Goal: Transaction & Acquisition: Purchase product/service

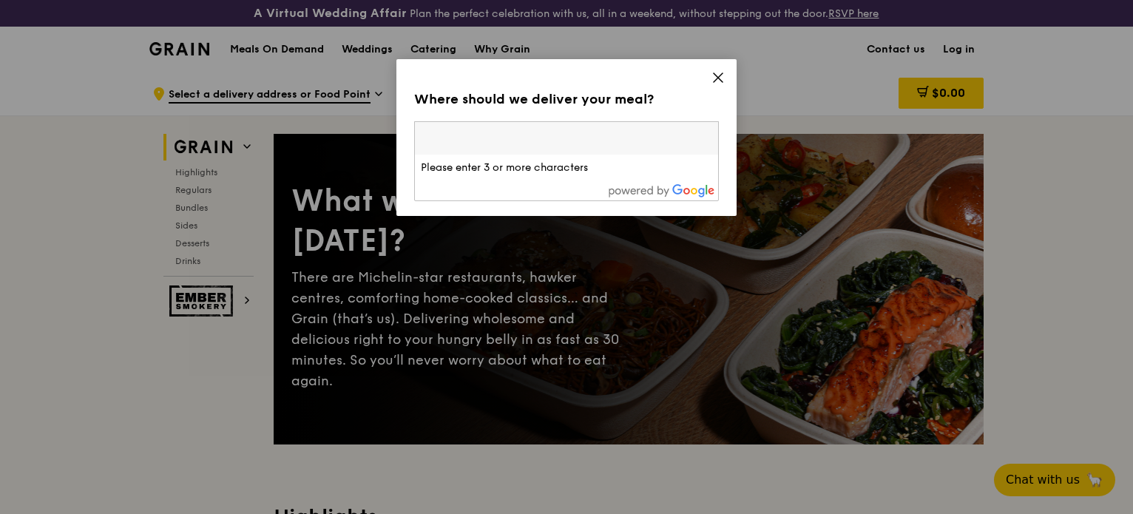
click at [721, 73] on icon at bounding box center [718, 77] width 13 height 13
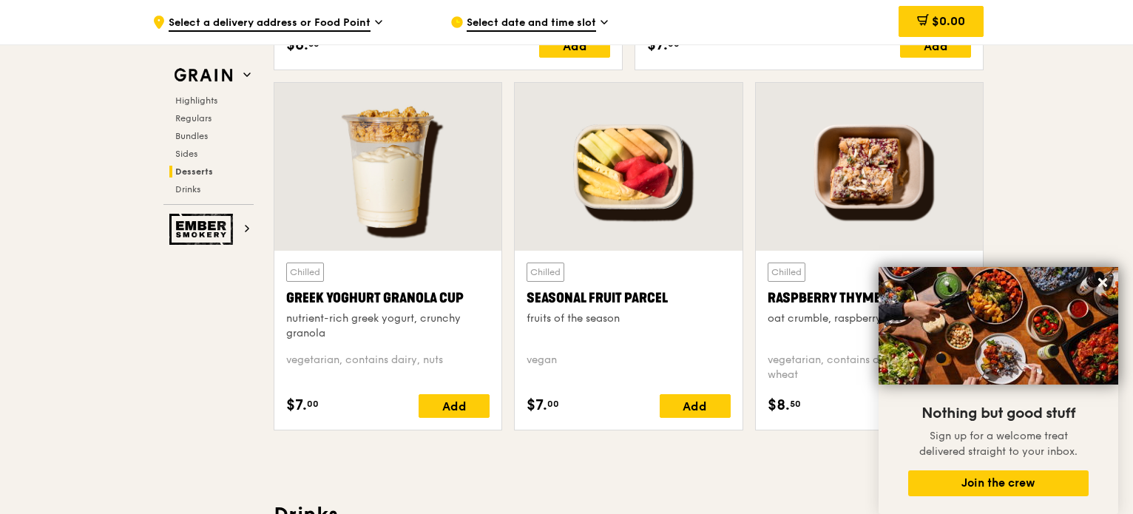
scroll to position [4730, 0]
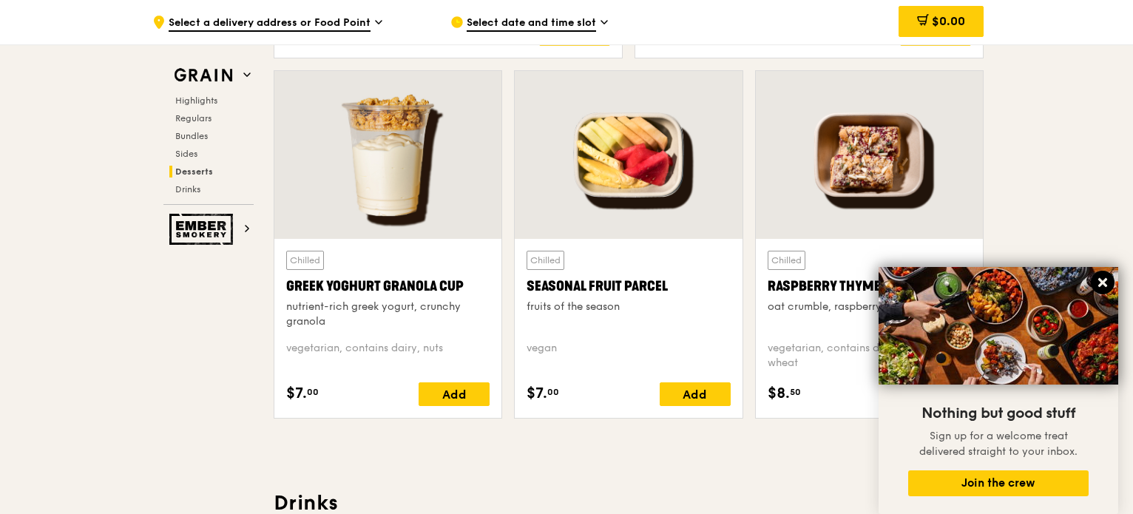
click at [1110, 278] on button at bounding box center [1103, 283] width 24 height 24
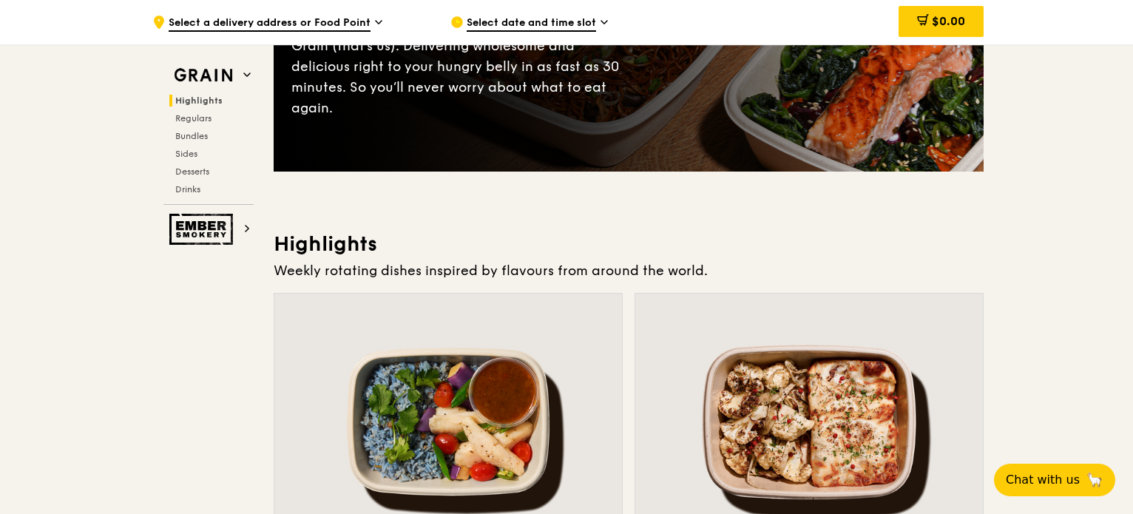
scroll to position [0, 0]
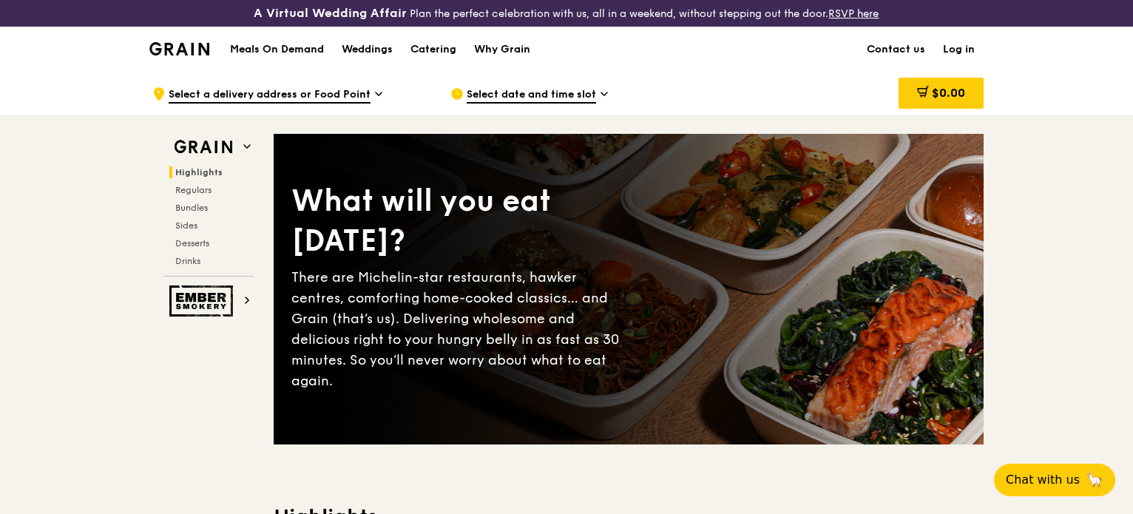
click at [255, 50] on h1 "Meals On Demand" at bounding box center [277, 49] width 94 height 15
click at [440, 47] on div "Catering" at bounding box center [434, 49] width 46 height 44
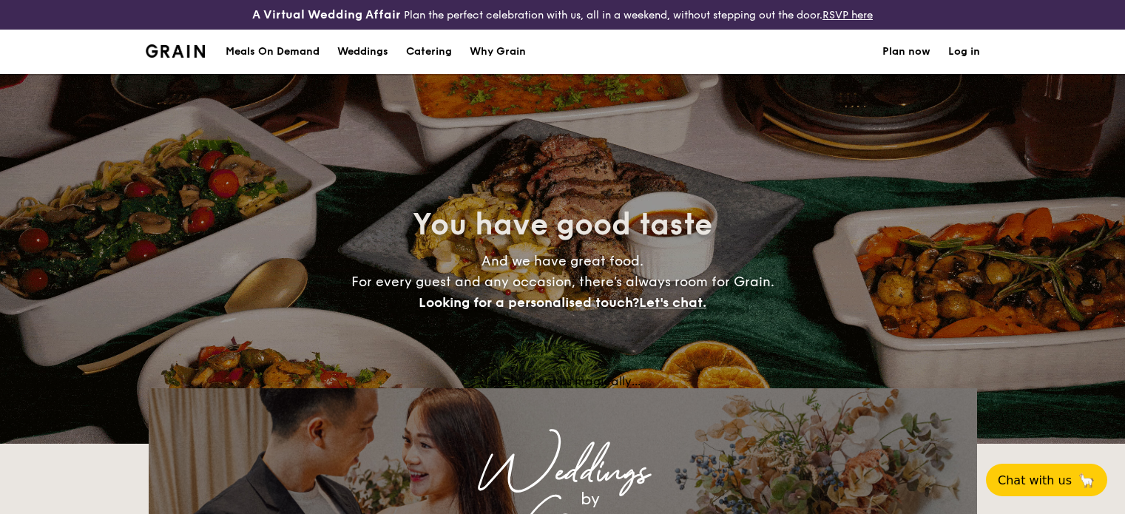
select select
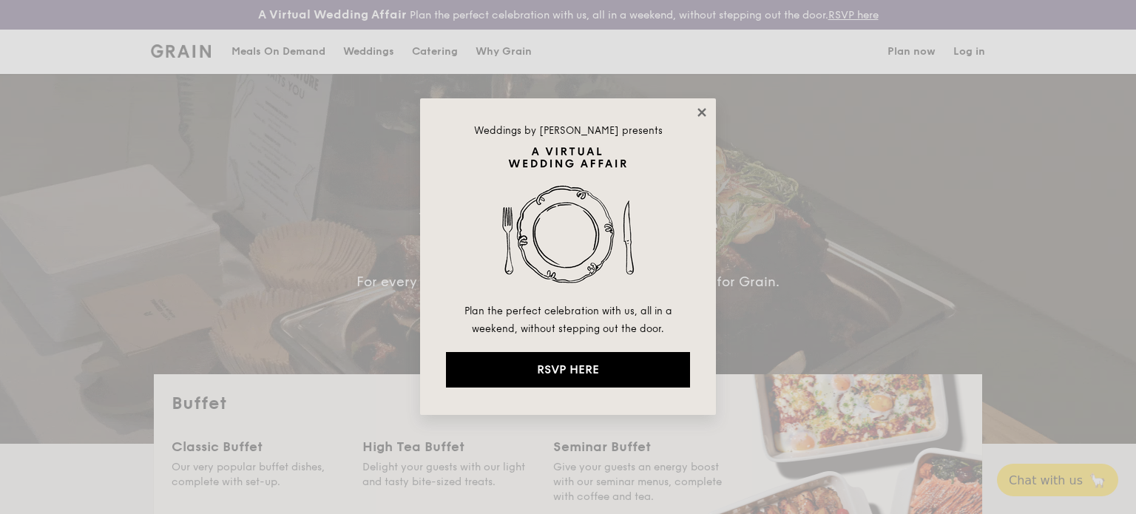
click at [701, 110] on icon at bounding box center [701, 112] width 13 height 13
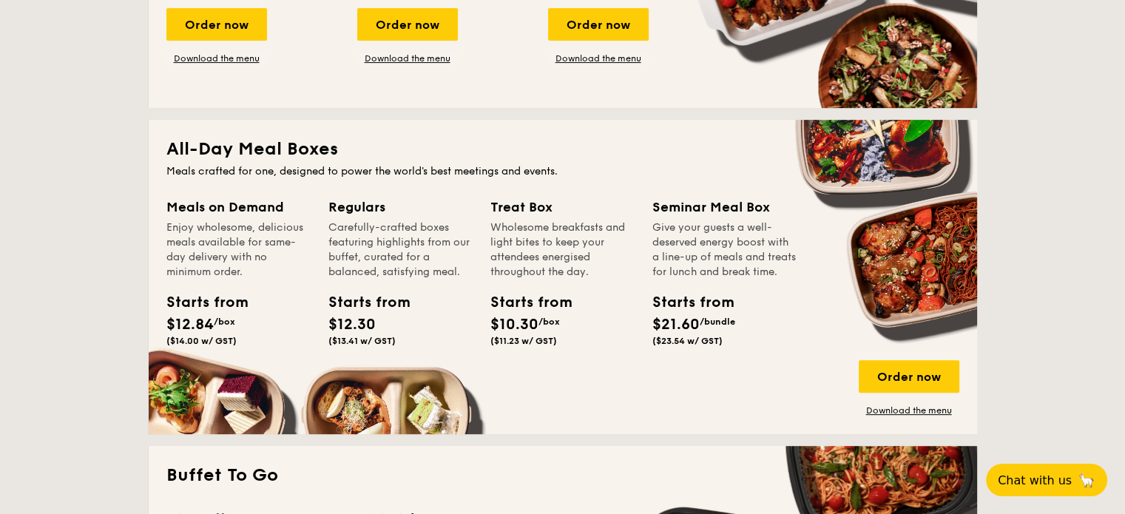
scroll to position [592, 0]
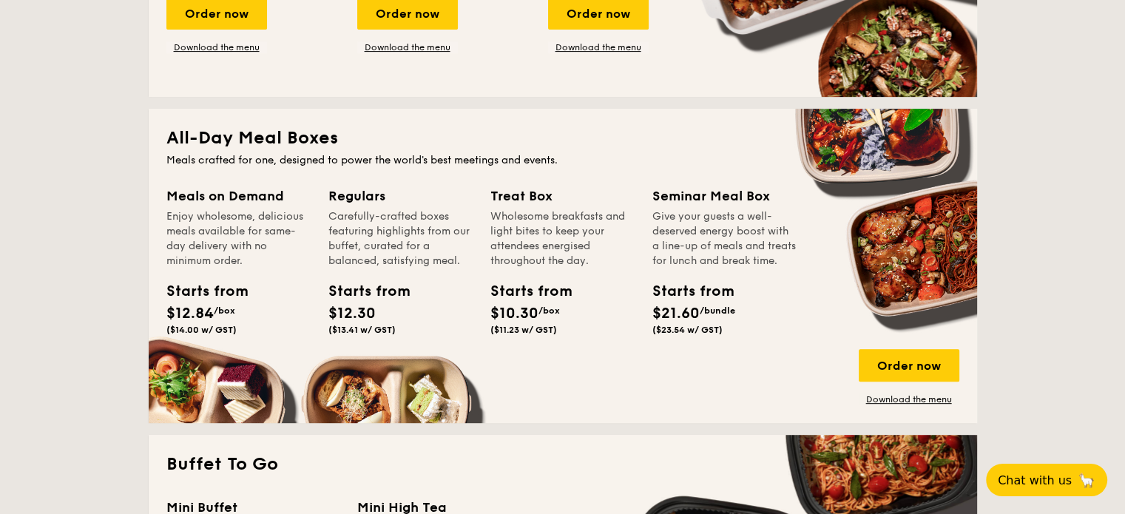
drag, startPoint x: 180, startPoint y: 192, endPoint x: 281, endPoint y: 295, distance: 144.4
click at [265, 301] on div "Meals on Demand Enjoy wholesome, delicious meals available for same-day deliver…" at bounding box center [238, 263] width 144 height 155
click at [391, 292] on div "Starts from" at bounding box center [362, 291] width 67 height 22
click at [802, 284] on div "Meals on Demand Enjoy wholesome, delicious meals available for same-day deliver…" at bounding box center [562, 296] width 793 height 220
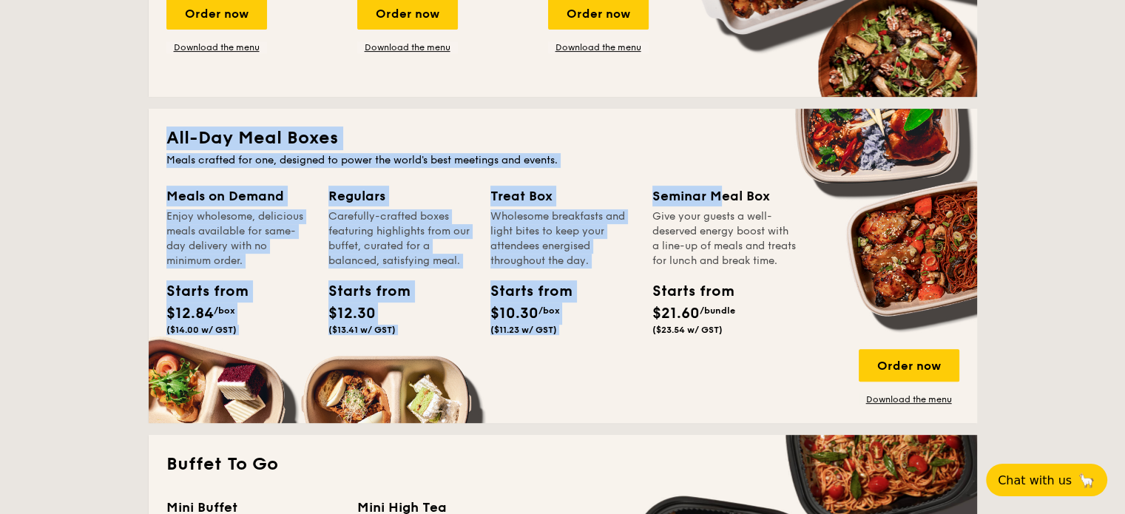
drag, startPoint x: 152, startPoint y: 131, endPoint x: 821, endPoint y: 255, distance: 680.3
click at [796, 245] on div "All-Day Meal Boxes Meals crafted for one, designed to power the world's best me…" at bounding box center [563, 266] width 829 height 314
click at [923, 368] on div "Order now" at bounding box center [909, 365] width 101 height 33
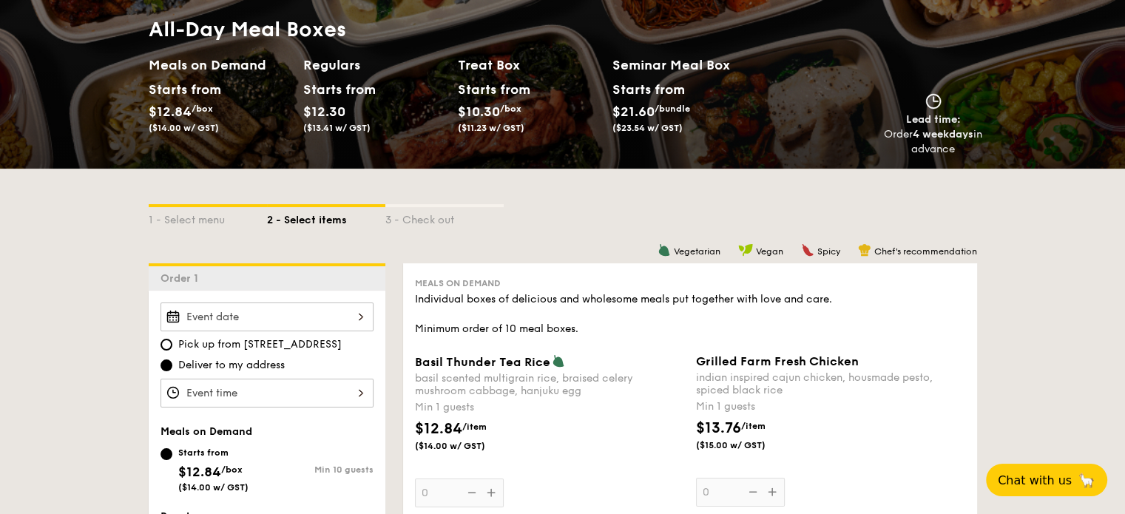
scroll to position [370, 0]
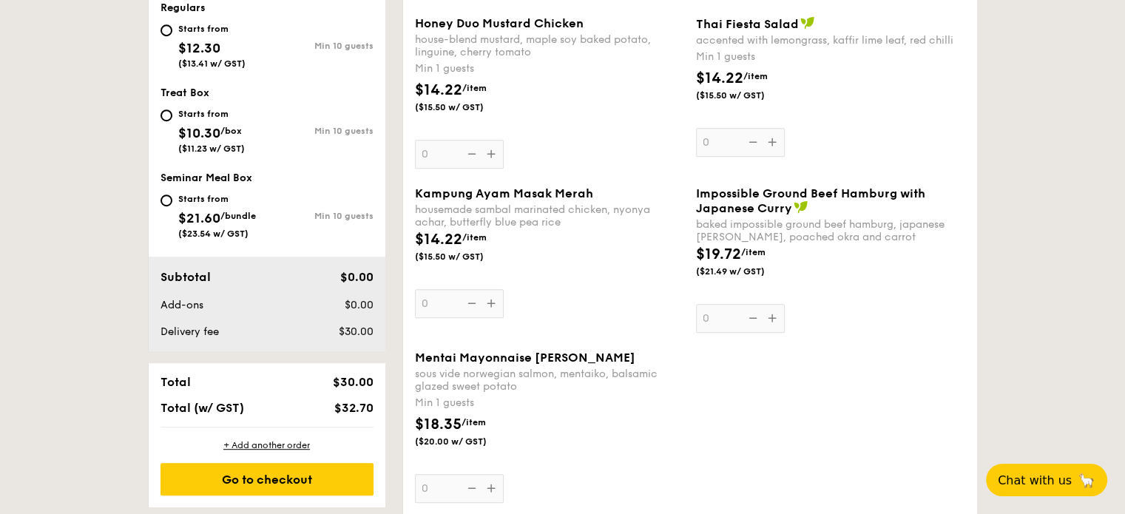
scroll to position [740, 0]
